Goal: Transaction & Acquisition: Purchase product/service

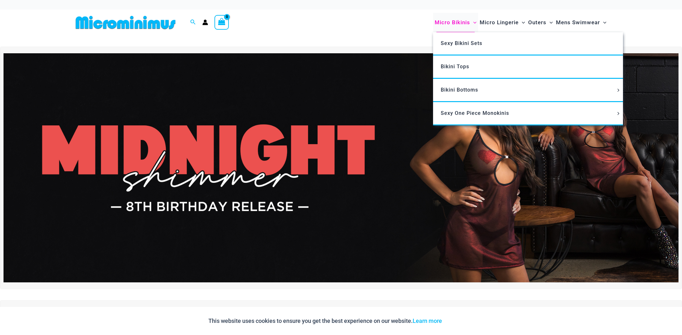
type input "**********"
click at [435, 26] on span "Micro Bikinis" at bounding box center [452, 22] width 35 height 16
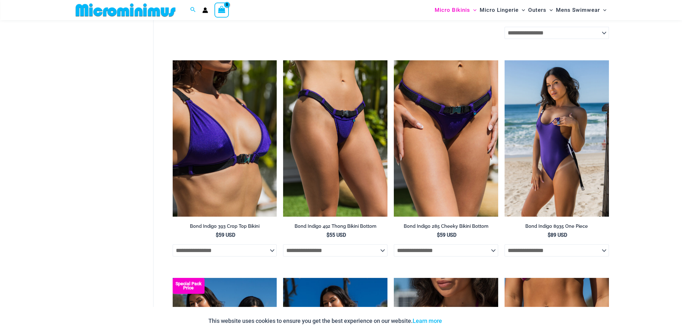
scroll to position [377, 0]
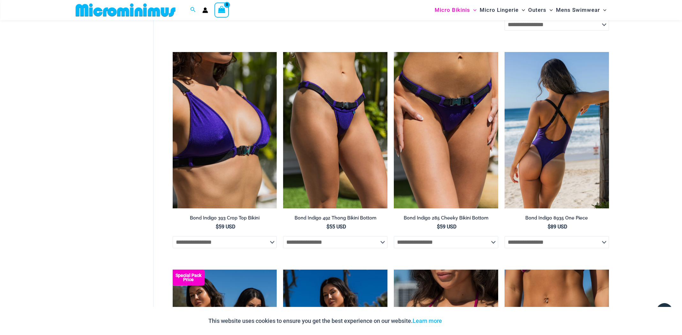
type input "**********"
click at [561, 200] on img at bounding box center [556, 130] width 104 height 156
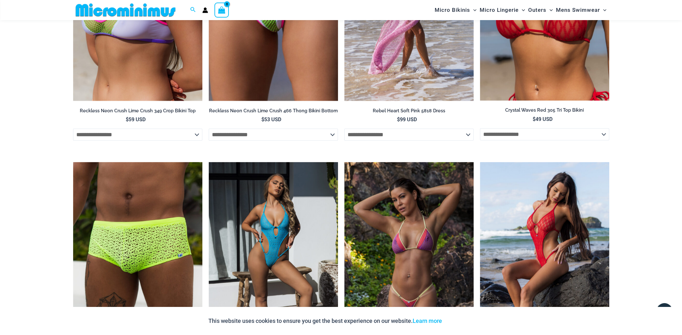
scroll to position [1370, 0]
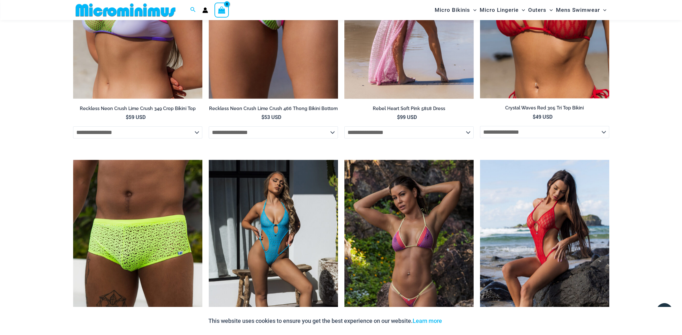
type input "**********"
click at [414, 99] on img at bounding box center [408, 2] width 129 height 194
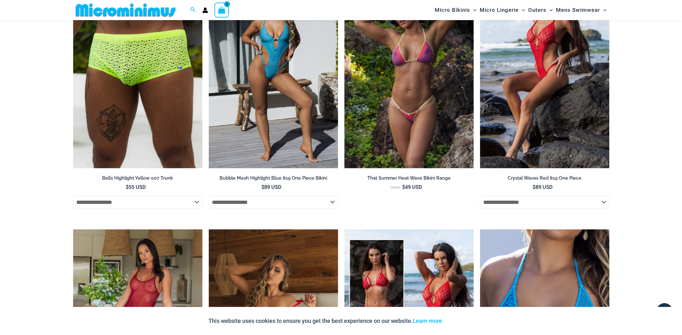
scroll to position [1561, 0]
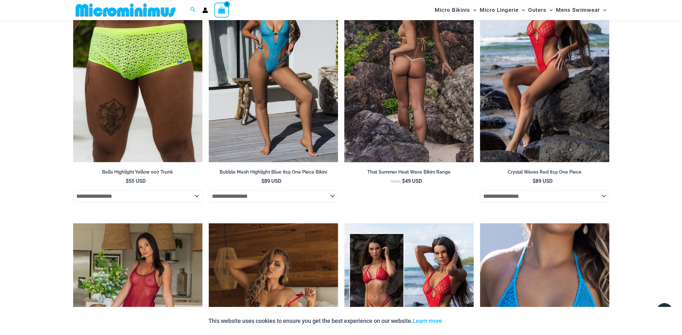
click at [424, 162] on img at bounding box center [408, 65] width 129 height 194
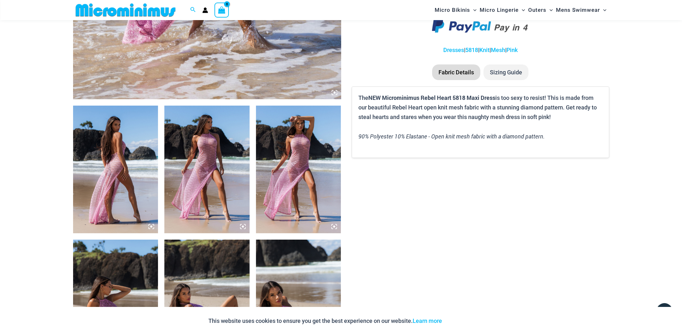
scroll to position [345, 0]
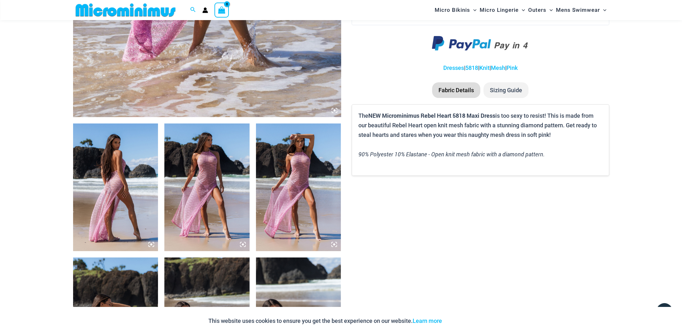
type input "**********"
click at [201, 173] on img at bounding box center [206, 187] width 85 height 128
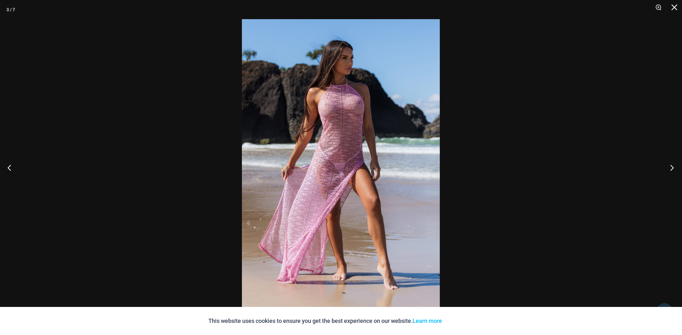
click at [673, 168] on button "Next" at bounding box center [670, 168] width 24 height 32
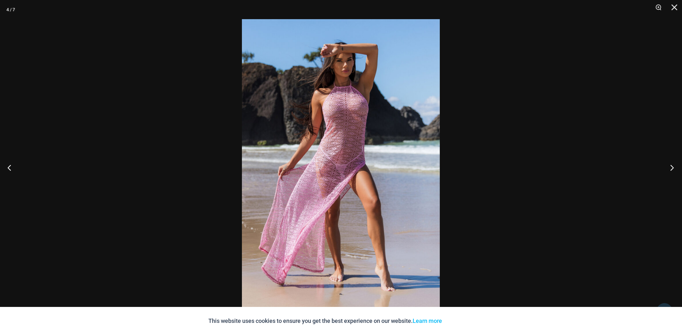
click at [673, 168] on button "Next" at bounding box center [670, 168] width 24 height 32
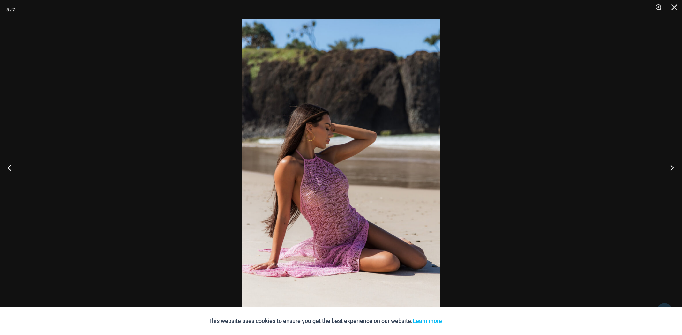
click at [673, 168] on button "Next" at bounding box center [670, 168] width 24 height 32
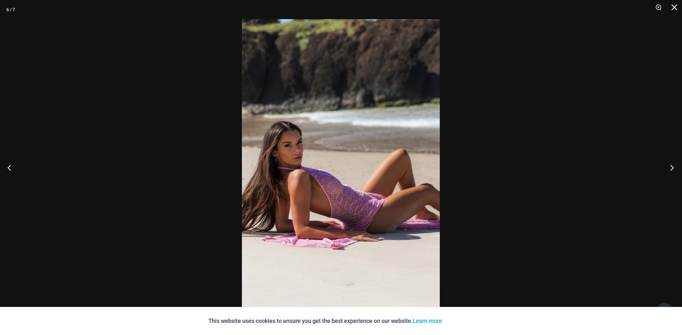
click at [673, 168] on button "Next" at bounding box center [670, 168] width 24 height 32
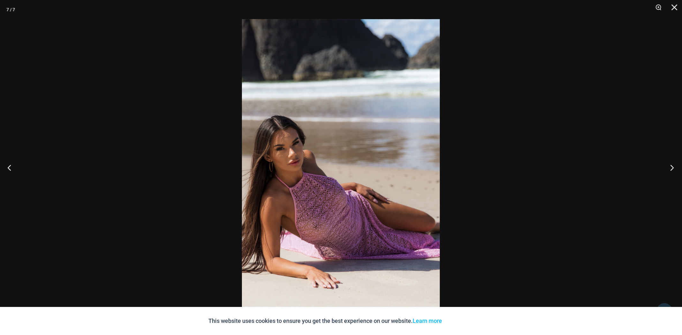
click at [673, 168] on button "Next" at bounding box center [670, 168] width 24 height 32
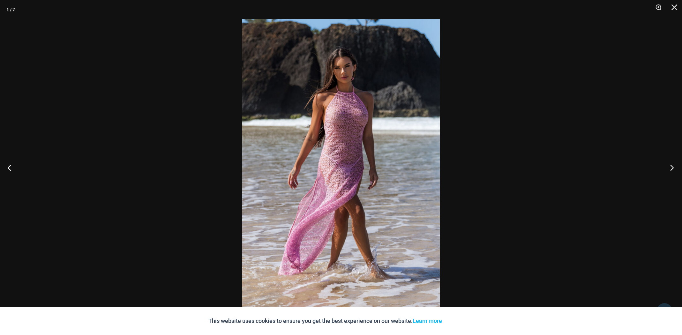
click at [673, 168] on button "Next" at bounding box center [670, 168] width 24 height 32
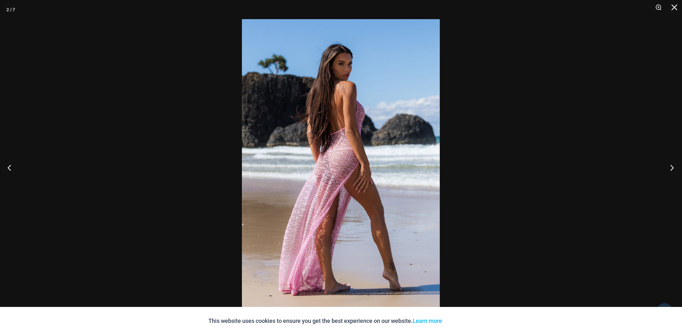
click at [673, 168] on button "Next" at bounding box center [670, 168] width 24 height 32
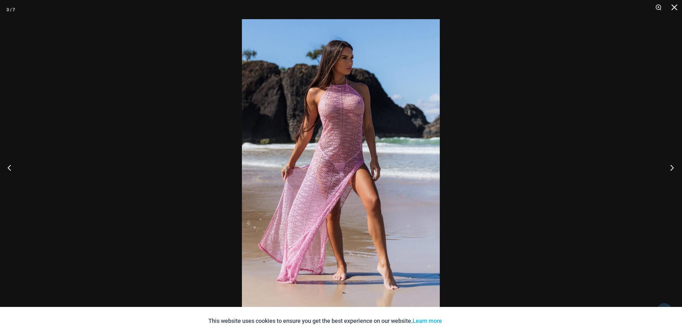
click at [673, 168] on button "Next" at bounding box center [670, 168] width 24 height 32
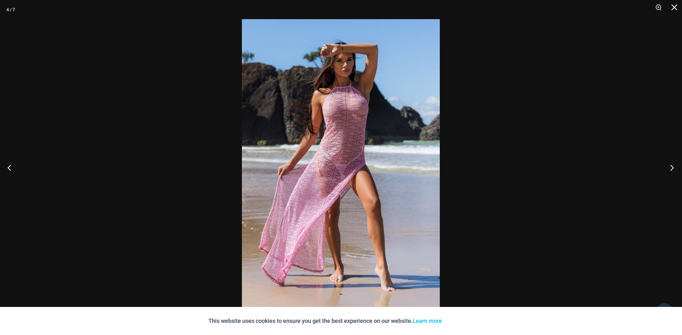
click at [673, 168] on button "Next" at bounding box center [670, 168] width 24 height 32
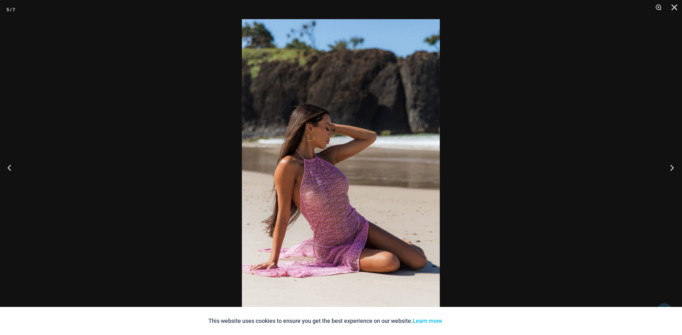
click at [673, 168] on button "Next" at bounding box center [670, 168] width 24 height 32
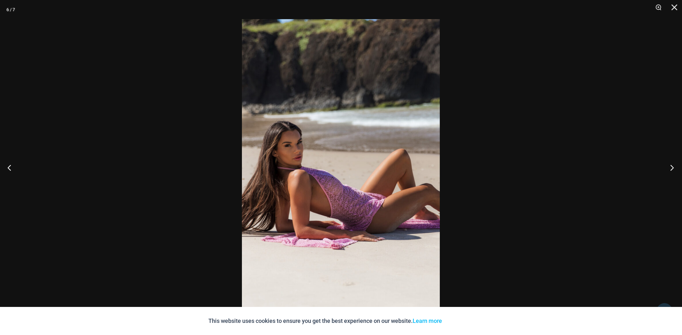
click at [673, 168] on button "Next" at bounding box center [670, 168] width 24 height 32
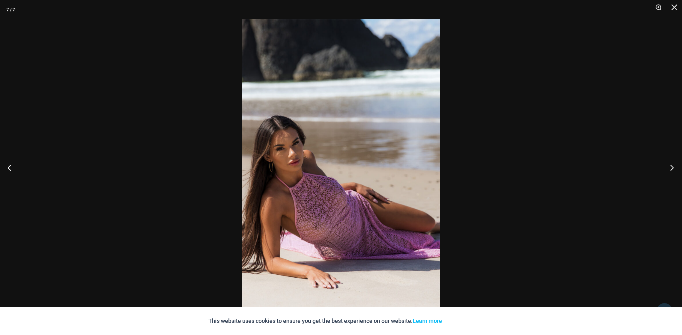
click at [673, 168] on button "Next" at bounding box center [670, 168] width 24 height 32
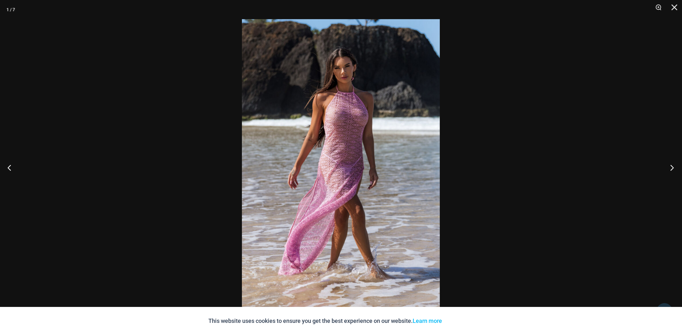
click at [673, 168] on button "Next" at bounding box center [670, 168] width 24 height 32
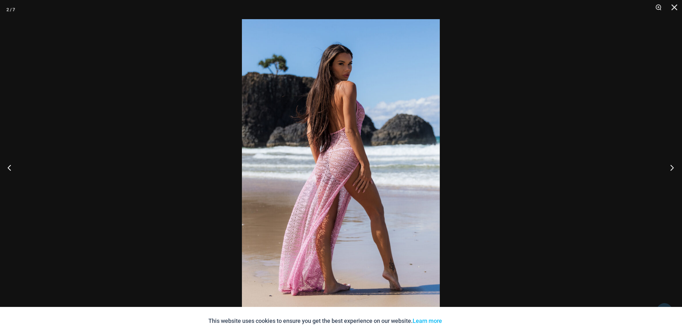
click at [673, 168] on button "Next" at bounding box center [670, 168] width 24 height 32
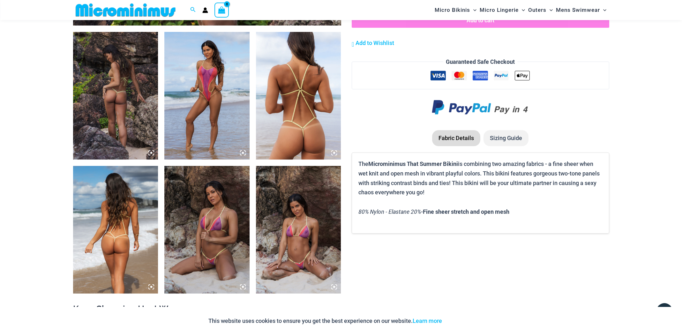
scroll to position [441, 0]
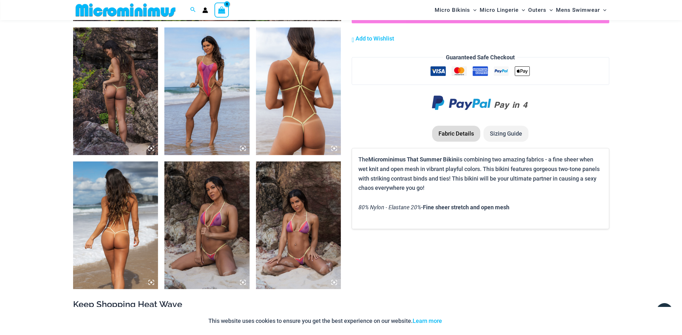
type input "**********"
click at [124, 234] on img at bounding box center [115, 225] width 85 height 128
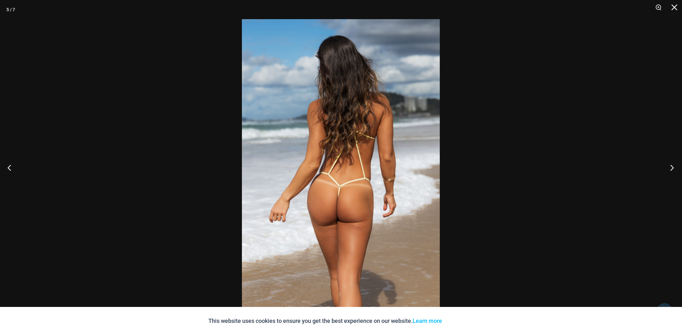
click at [670, 168] on button "Next" at bounding box center [670, 168] width 24 height 32
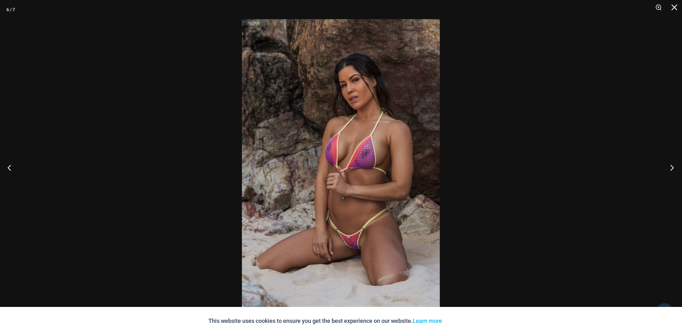
click at [670, 168] on button "Next" at bounding box center [670, 168] width 24 height 32
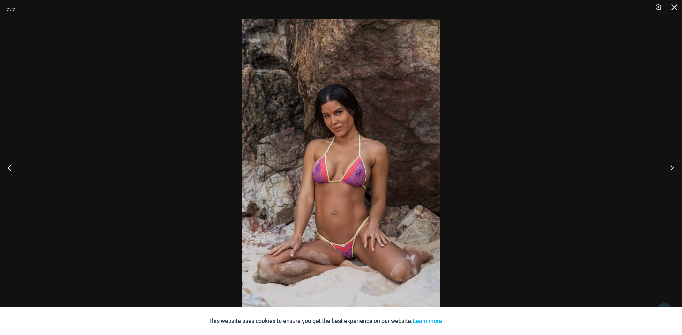
click at [670, 168] on button "Next" at bounding box center [670, 168] width 24 height 32
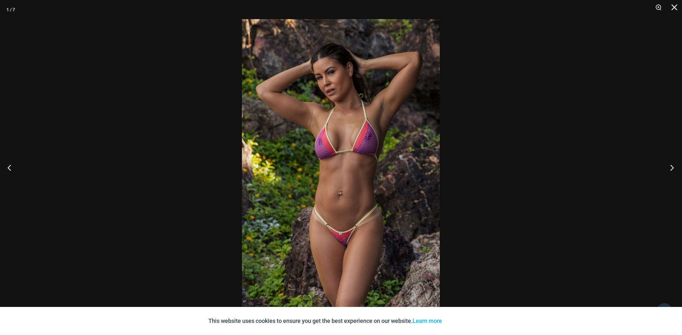
click at [670, 168] on button "Next" at bounding box center [670, 168] width 24 height 32
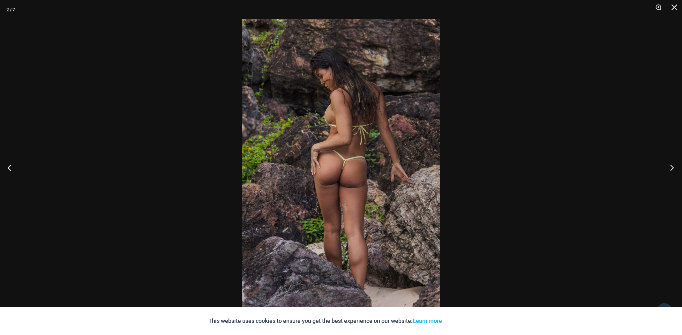
click at [670, 168] on button "Next" at bounding box center [670, 168] width 24 height 32
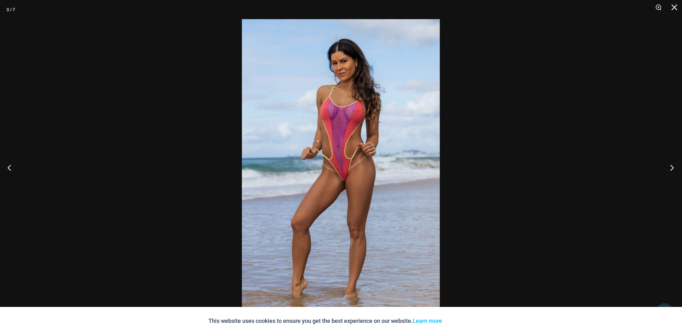
click at [670, 168] on button "Next" at bounding box center [670, 168] width 24 height 32
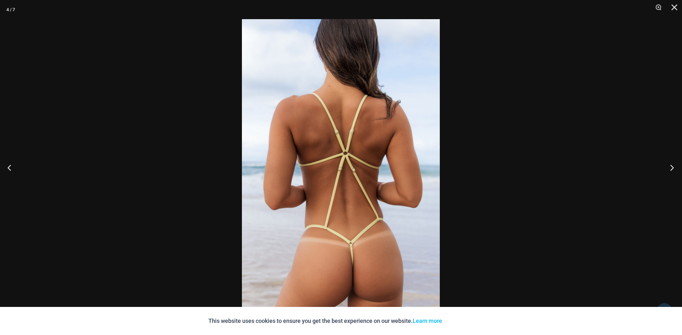
click at [670, 168] on button "Next" at bounding box center [670, 168] width 24 height 32
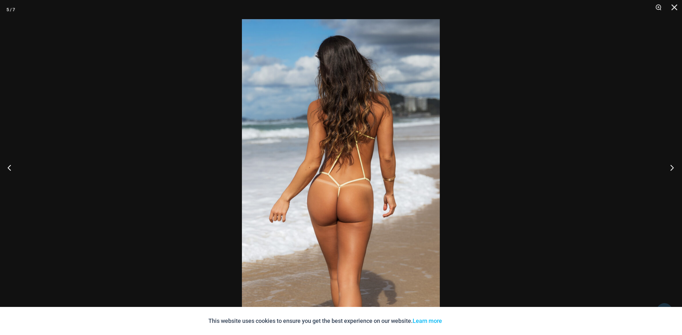
click at [670, 168] on button "Next" at bounding box center [670, 168] width 24 height 32
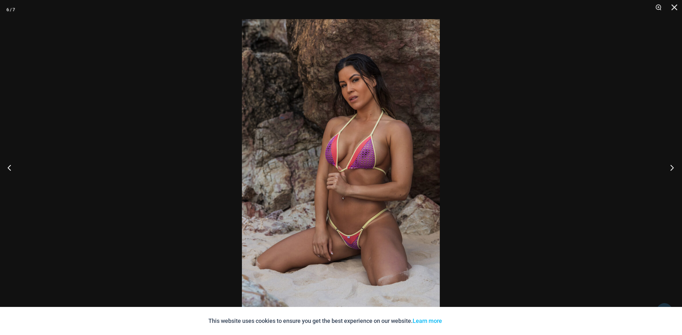
click at [670, 168] on button "Next" at bounding box center [670, 168] width 24 height 32
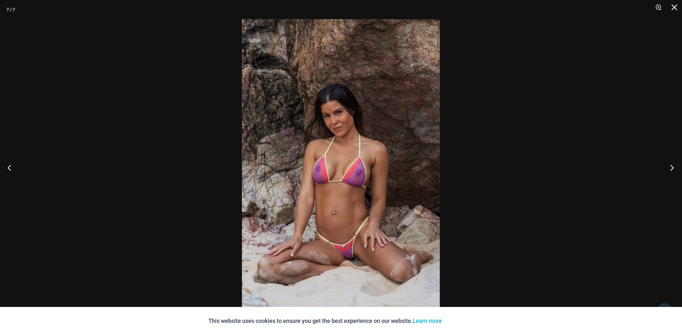
click at [670, 168] on button "Next" at bounding box center [670, 168] width 24 height 32
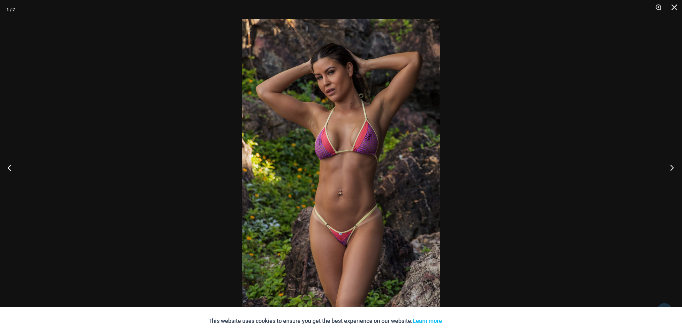
click at [670, 168] on button "Next" at bounding box center [670, 168] width 24 height 32
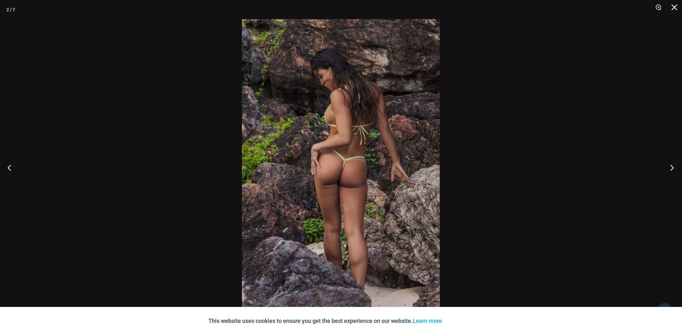
click at [670, 168] on button "Next" at bounding box center [670, 168] width 24 height 32
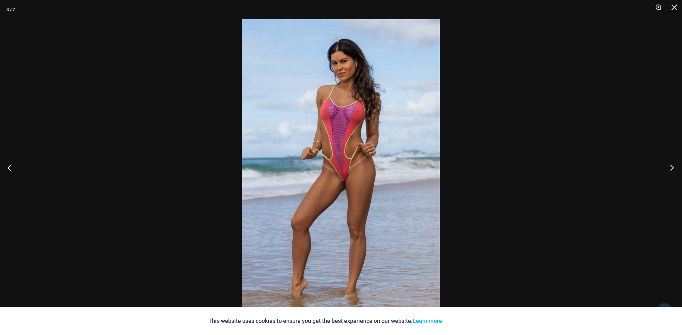
click at [670, 168] on button "Next" at bounding box center [670, 168] width 24 height 32
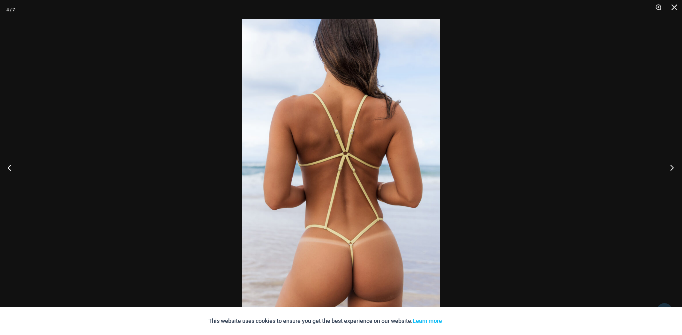
click at [670, 168] on button "Next" at bounding box center [670, 168] width 24 height 32
